Goal: Check status: Check status

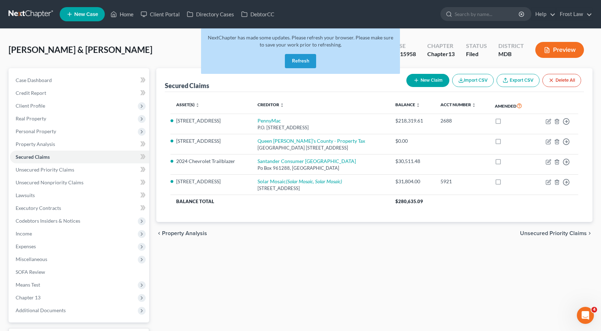
click at [301, 61] on button "Refresh" at bounding box center [300, 61] width 31 height 14
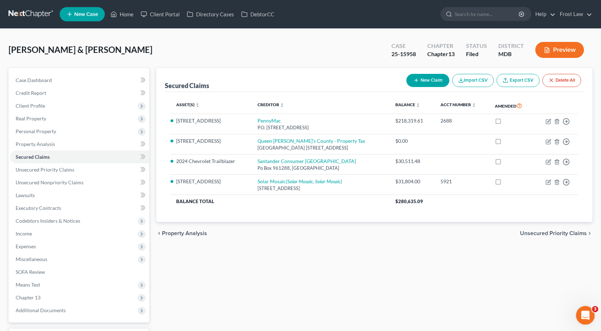
click at [582, 307] on div "Open Intercom Messenger" at bounding box center [583, 313] width 23 height 23
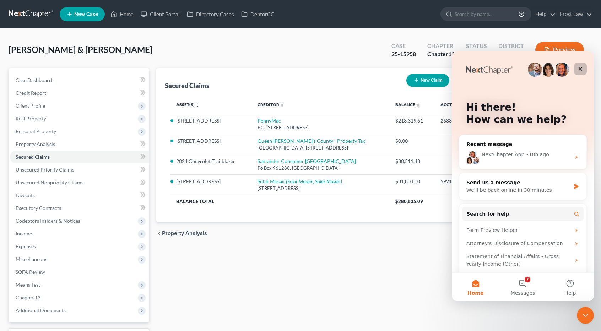
click at [583, 71] on div "Close" at bounding box center [580, 68] width 13 height 13
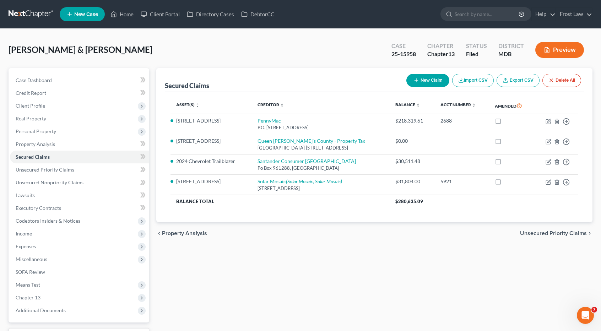
click at [44, 11] on link at bounding box center [31, 14] width 45 height 13
